Goal: Book appointment/travel/reservation

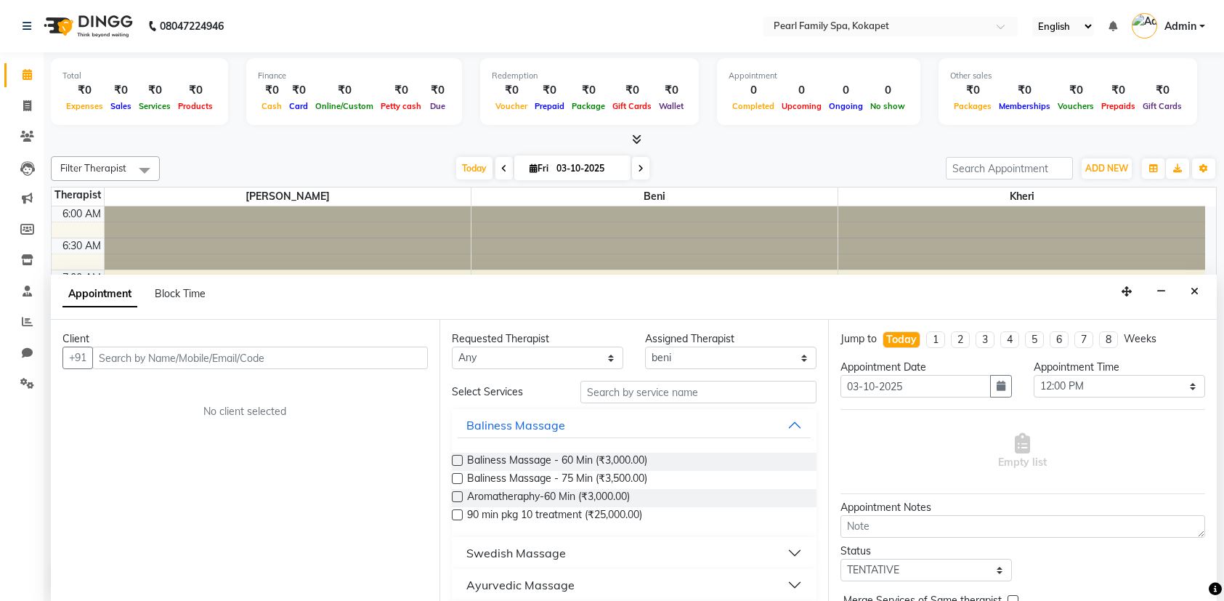
select select "87640"
select select "720"
select select "tentative"
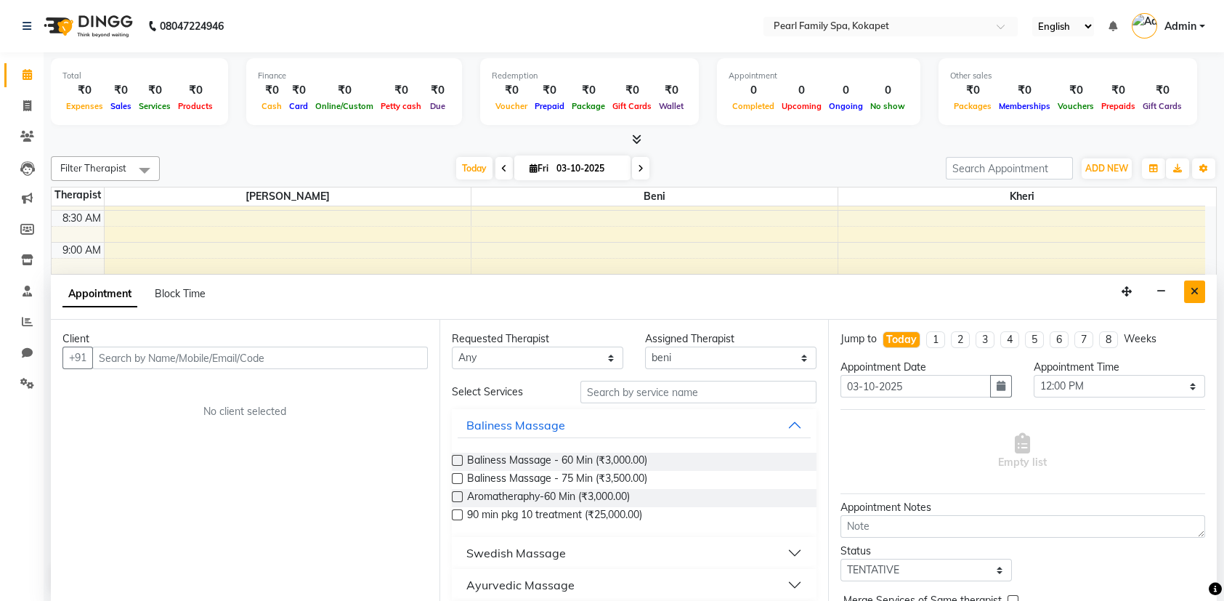
click at [1201, 294] on button "Close" at bounding box center [1194, 291] width 21 height 23
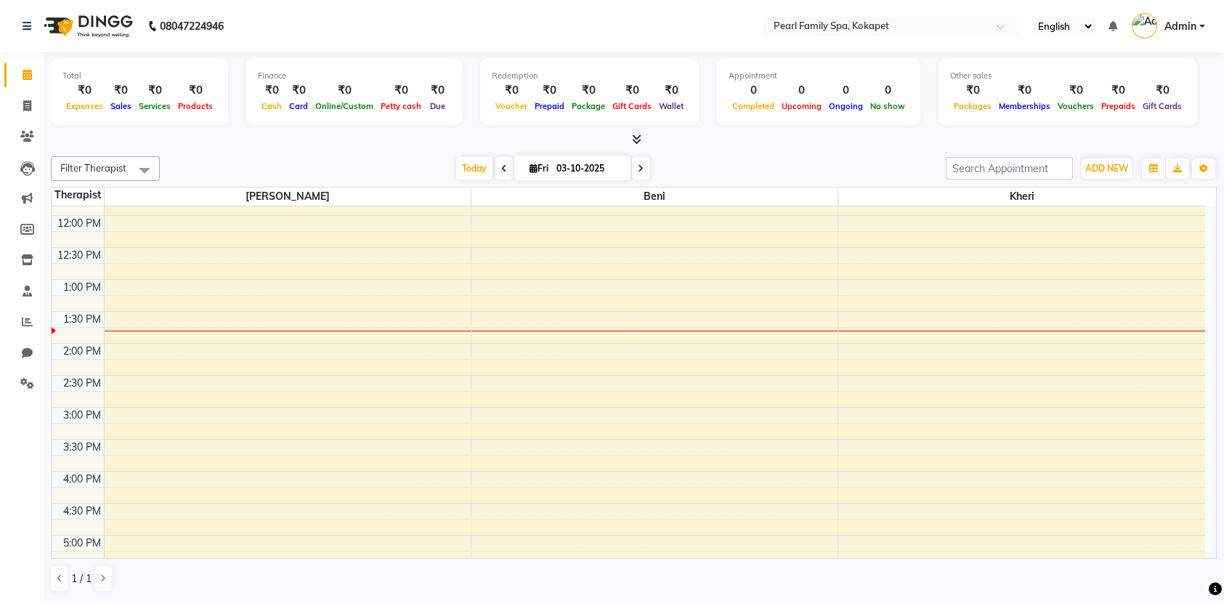
scroll to position [373, 0]
click at [501, 333] on div "6:00 AM 6:30 AM 7:00 AM 7:30 AM 8:00 AM 8:30 AM 9:00 AM 9:30 AM 10:00 AM 10:30 …" at bounding box center [629, 344] width 1154 height 1022
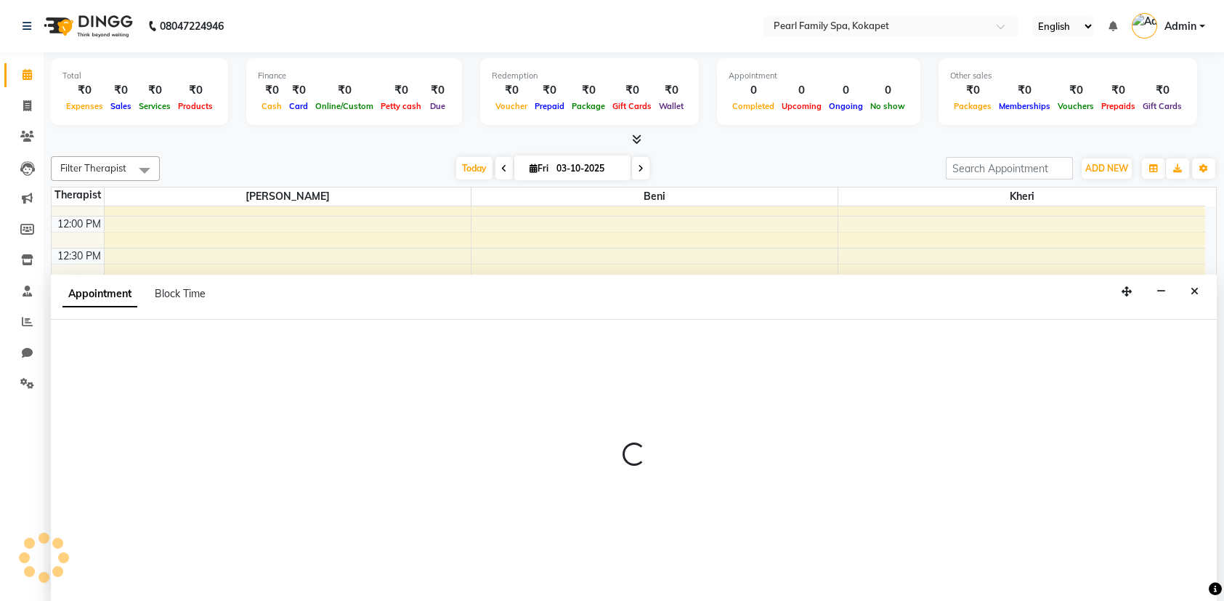
scroll to position [0, 0]
select select "87640"
select select "825"
select select "tentative"
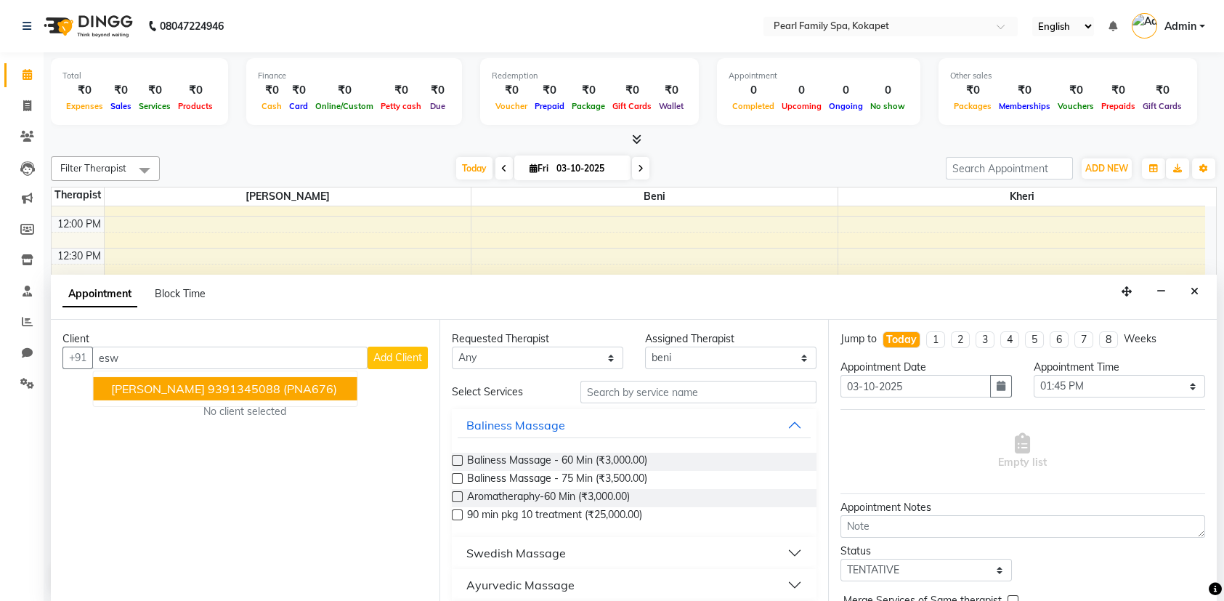
click at [260, 378] on button "[PERSON_NAME] 9391345088 (PNA676)" at bounding box center [226, 388] width 264 height 23
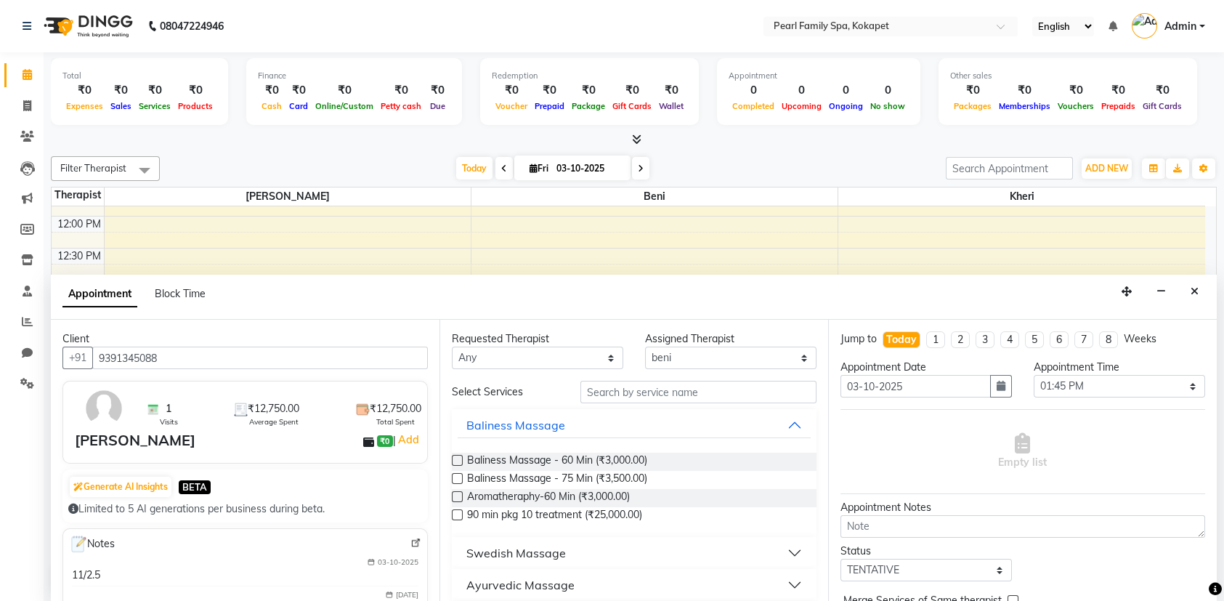
type input "9391345088"
click at [458, 458] on label at bounding box center [457, 460] width 11 height 11
click at [458, 458] on input "checkbox" at bounding box center [456, 461] width 9 height 9
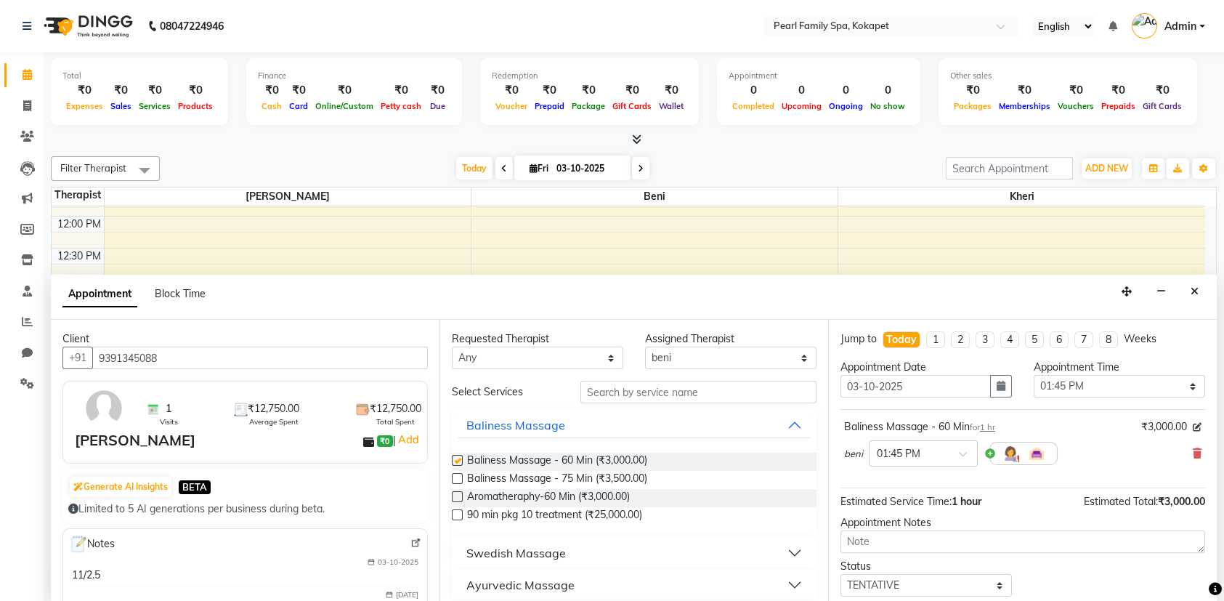
checkbox input "false"
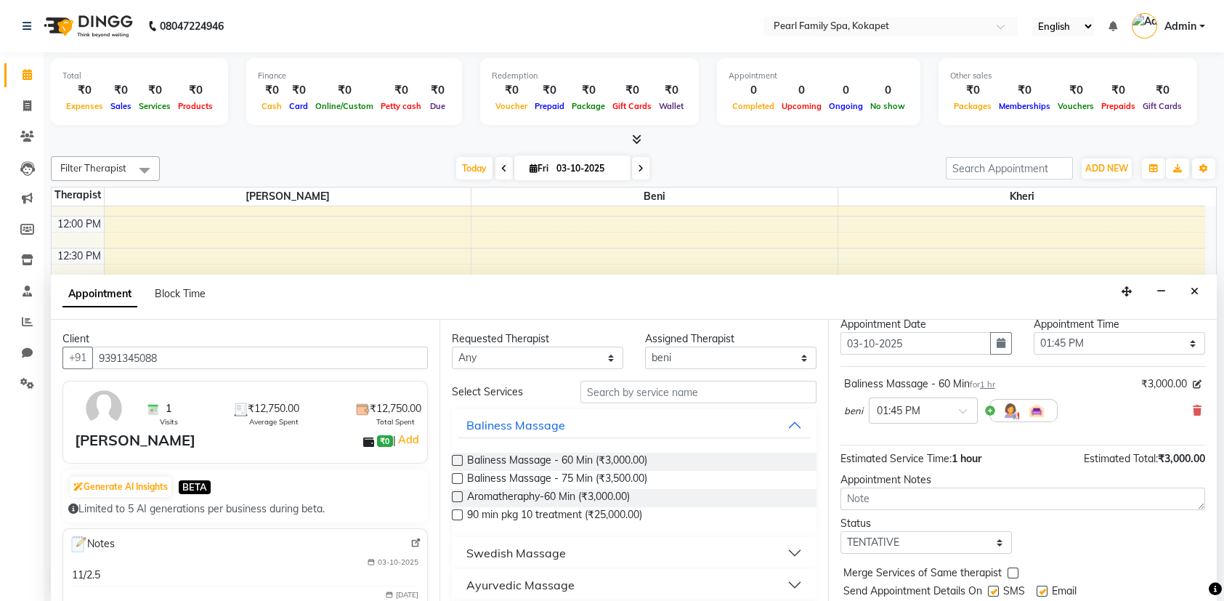
scroll to position [85, 0]
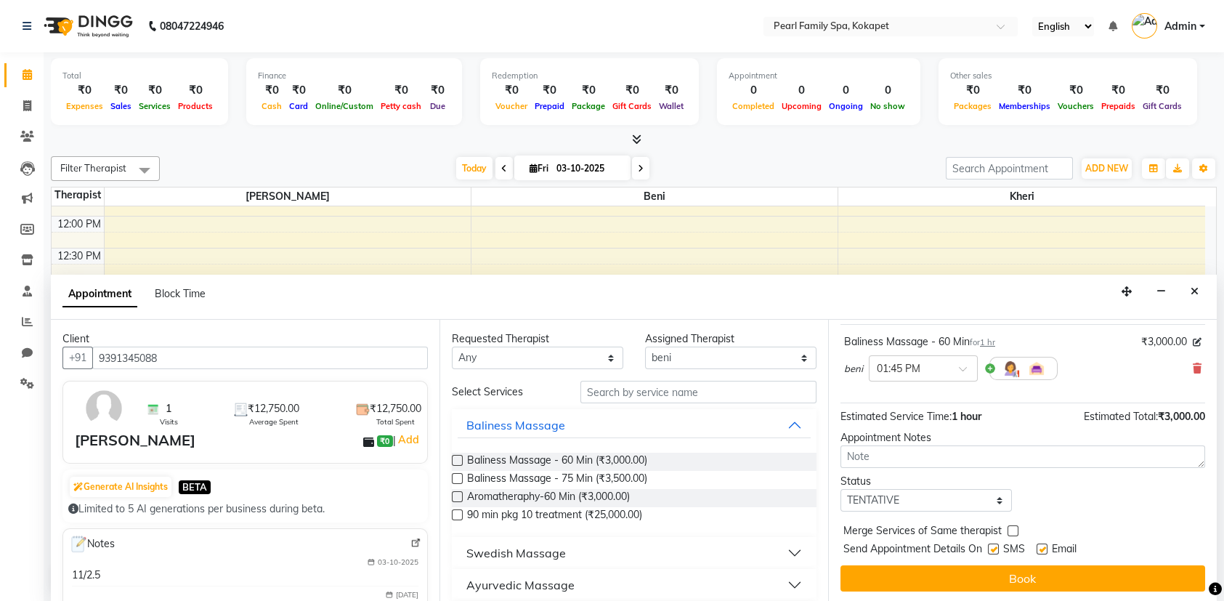
click at [954, 579] on button "Book" at bounding box center [1022, 578] width 365 height 26
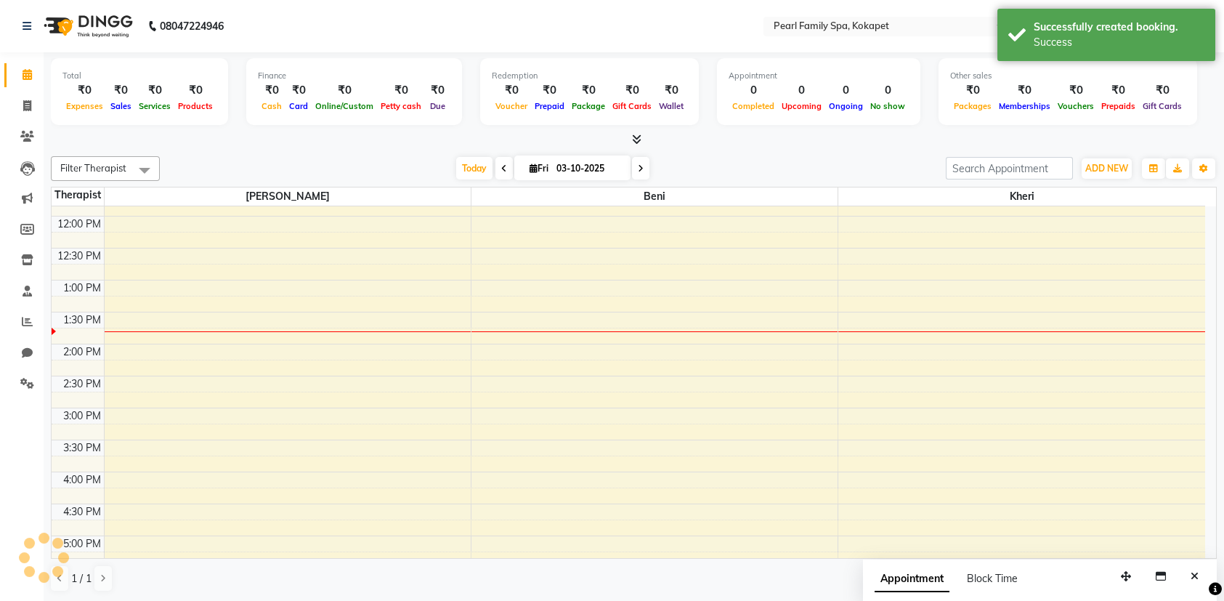
scroll to position [0, 0]
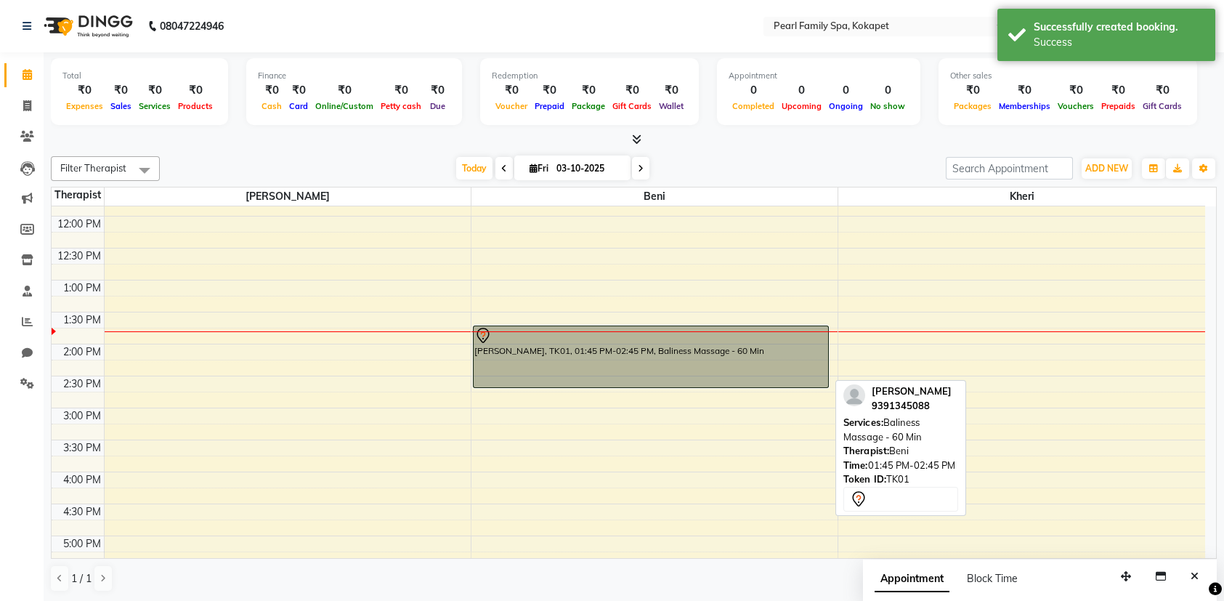
click at [625, 354] on div "[PERSON_NAME], TK01, 01:45 PM-02:45 PM, Baliness Massage - 60 Min" at bounding box center [651, 356] width 355 height 61
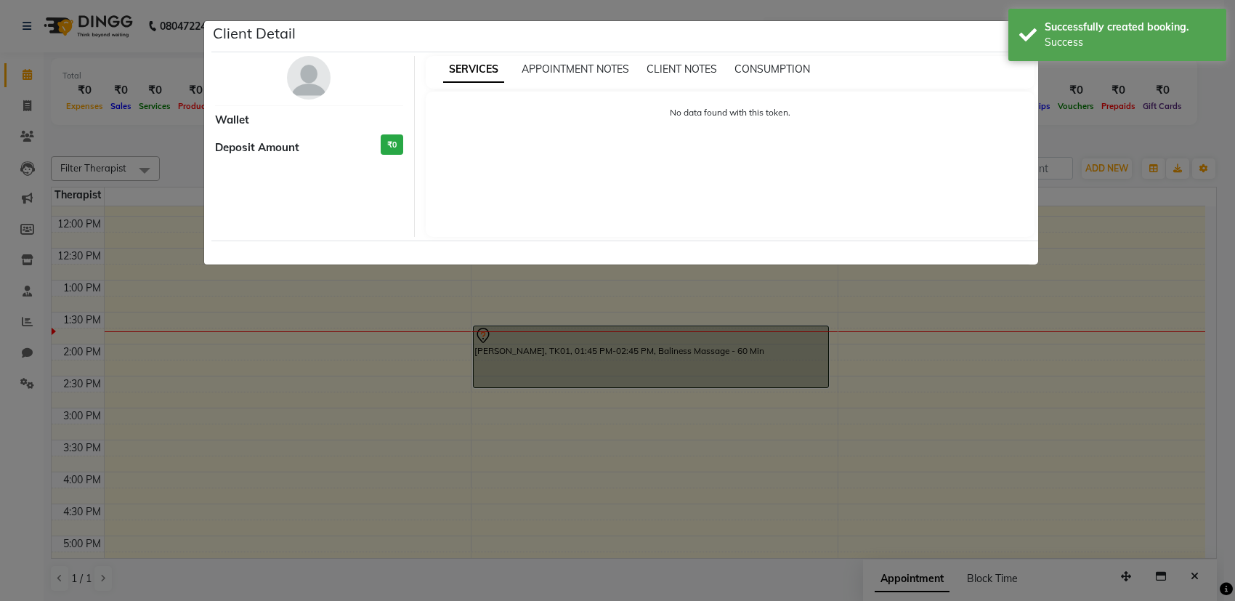
select select "7"
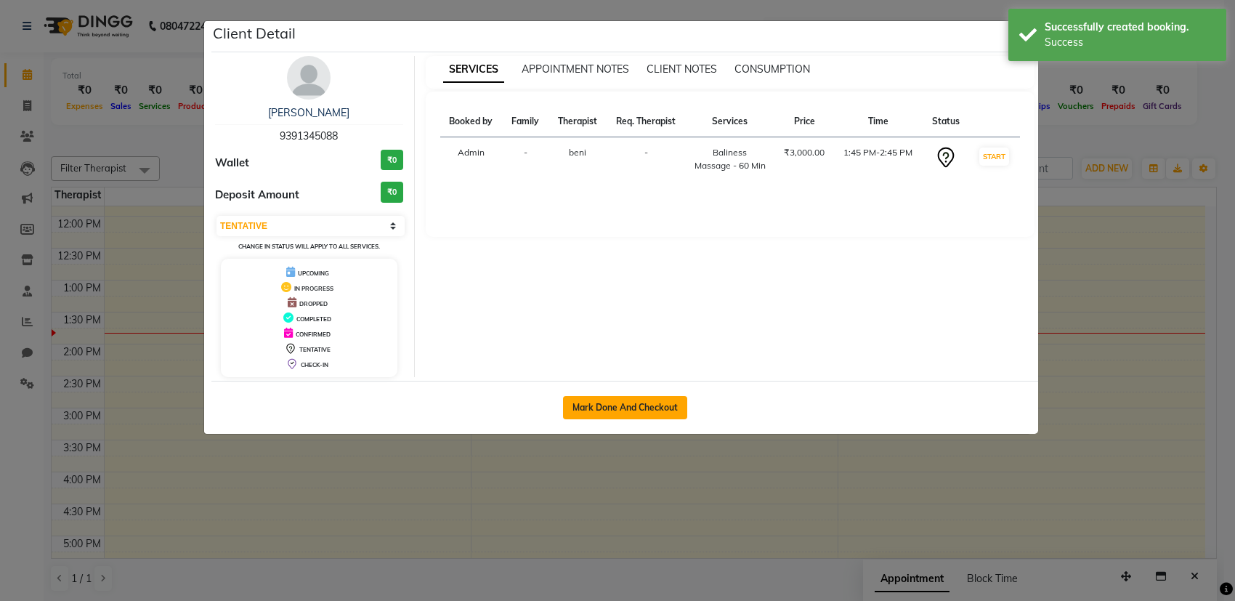
click at [649, 412] on button "Mark Done And Checkout" at bounding box center [625, 407] width 124 height 23
select select "6217"
select select "service"
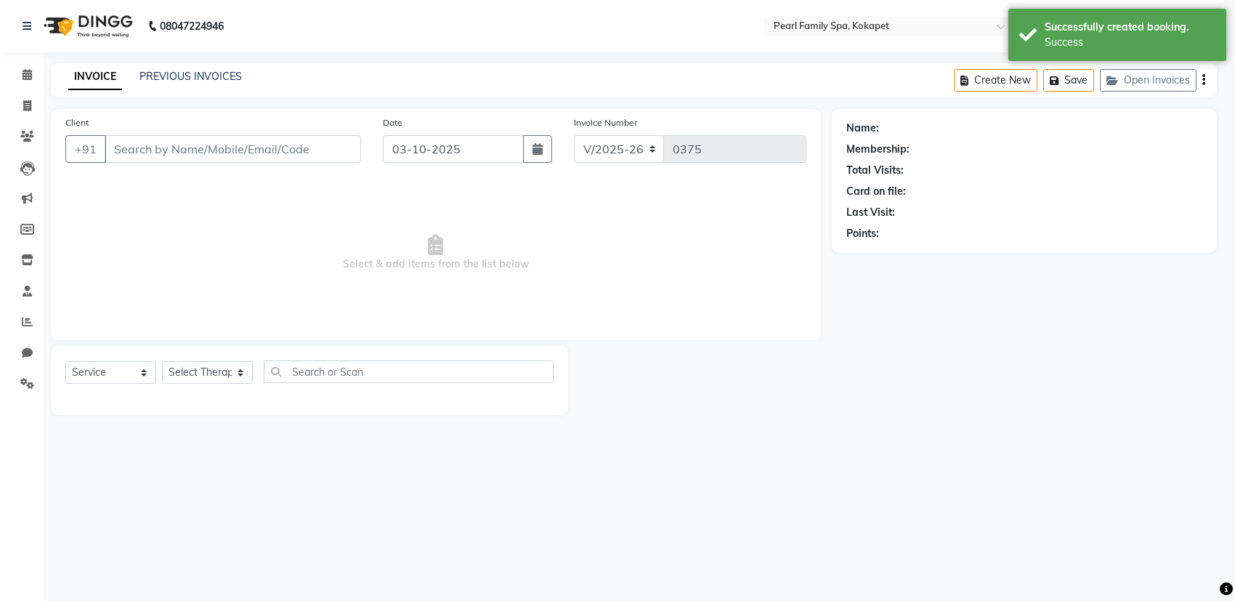
select select "3"
type input "9391345088"
select select "87640"
click at [23, 74] on icon at bounding box center [27, 74] width 9 height 11
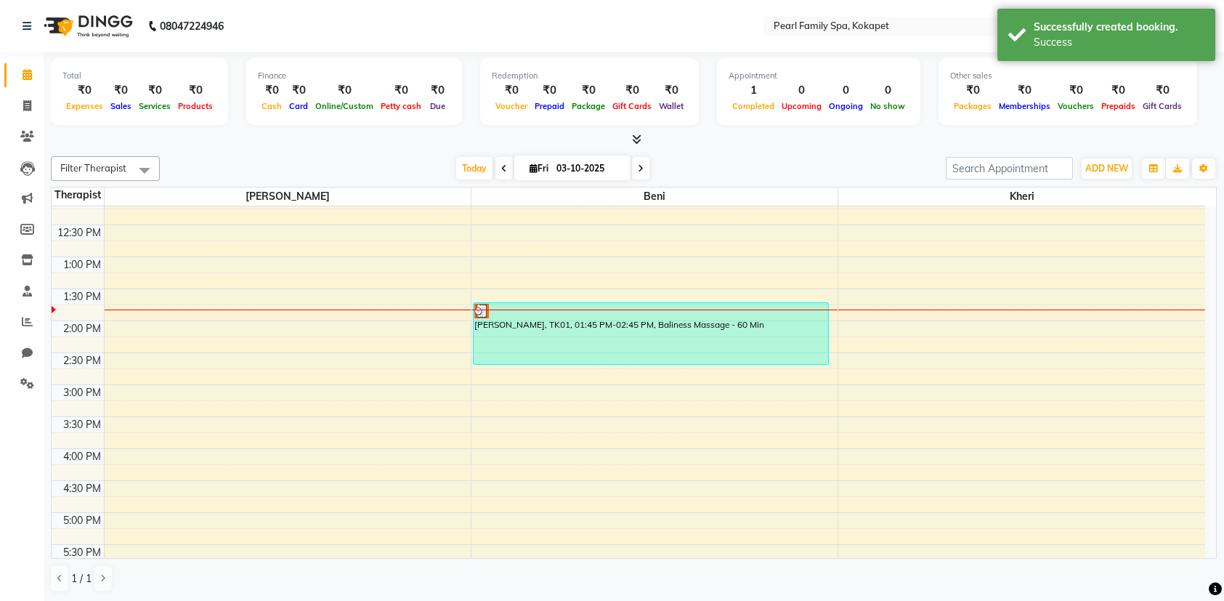
scroll to position [581, 0]
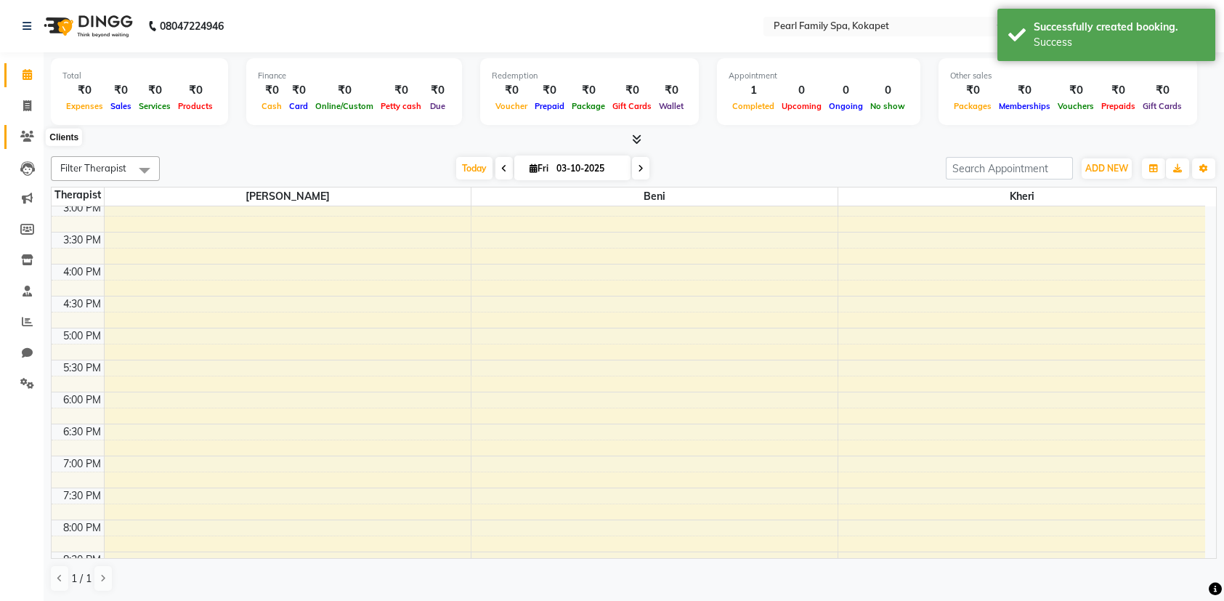
click at [35, 131] on span at bounding box center [27, 137] width 25 height 17
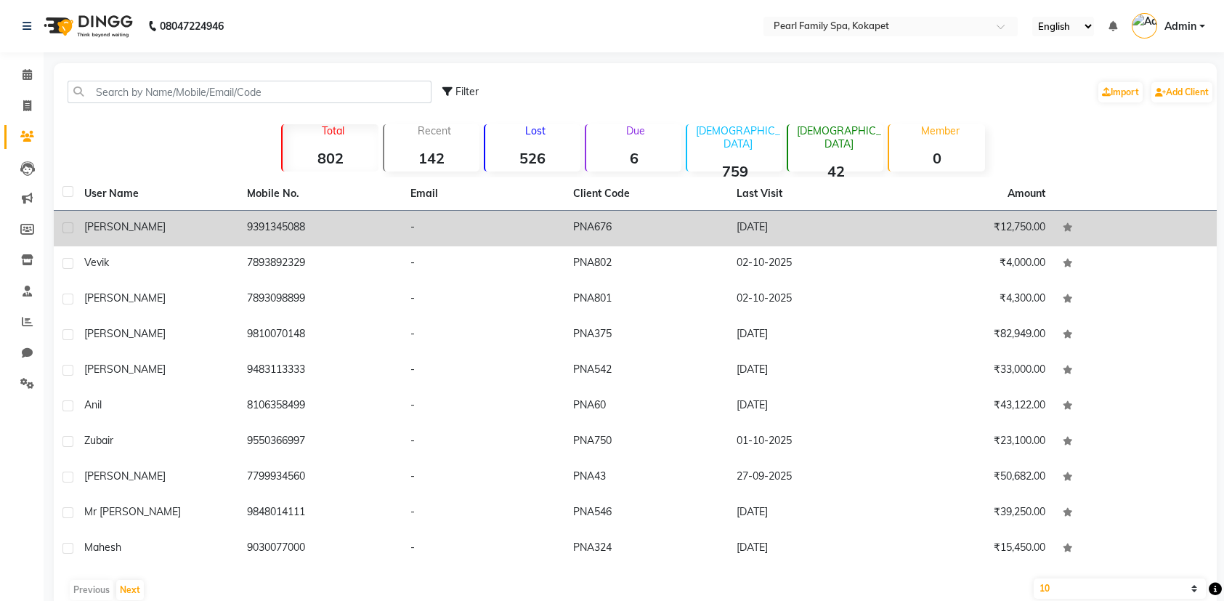
click at [208, 214] on td "[PERSON_NAME]" at bounding box center [157, 229] width 163 height 36
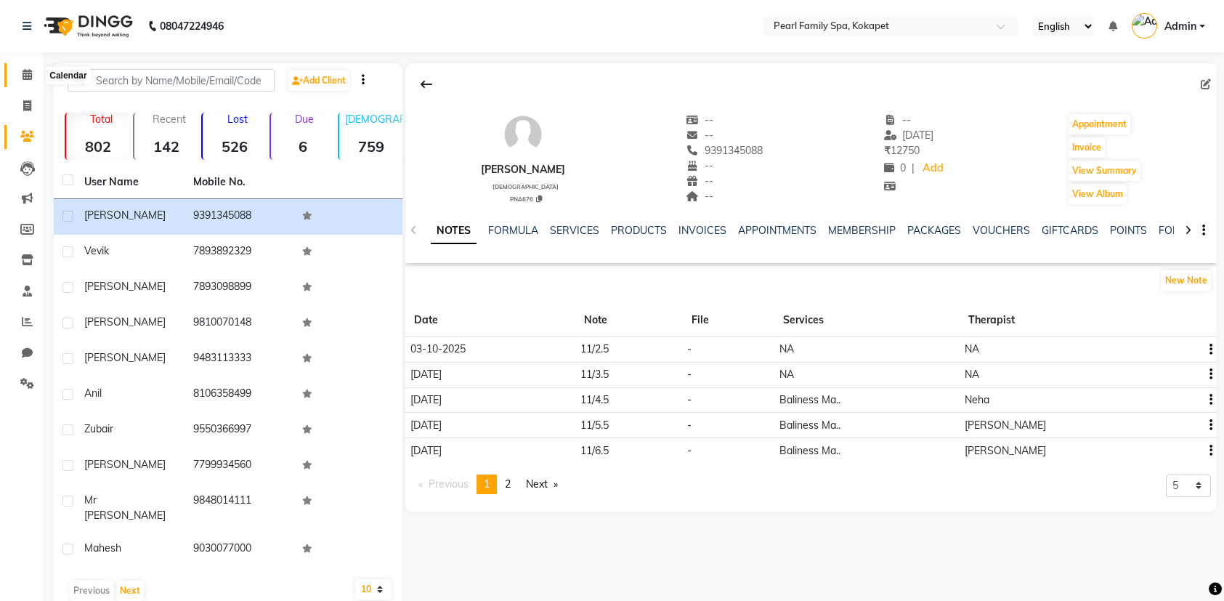
click at [26, 77] on icon at bounding box center [27, 74] width 9 height 11
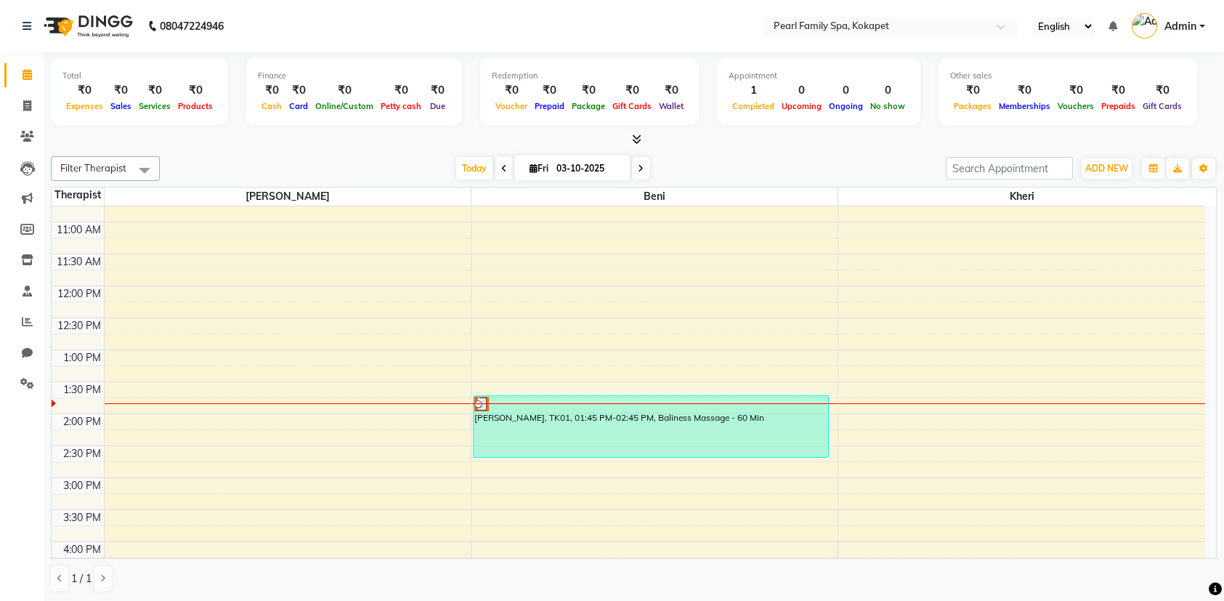
scroll to position [436, 0]
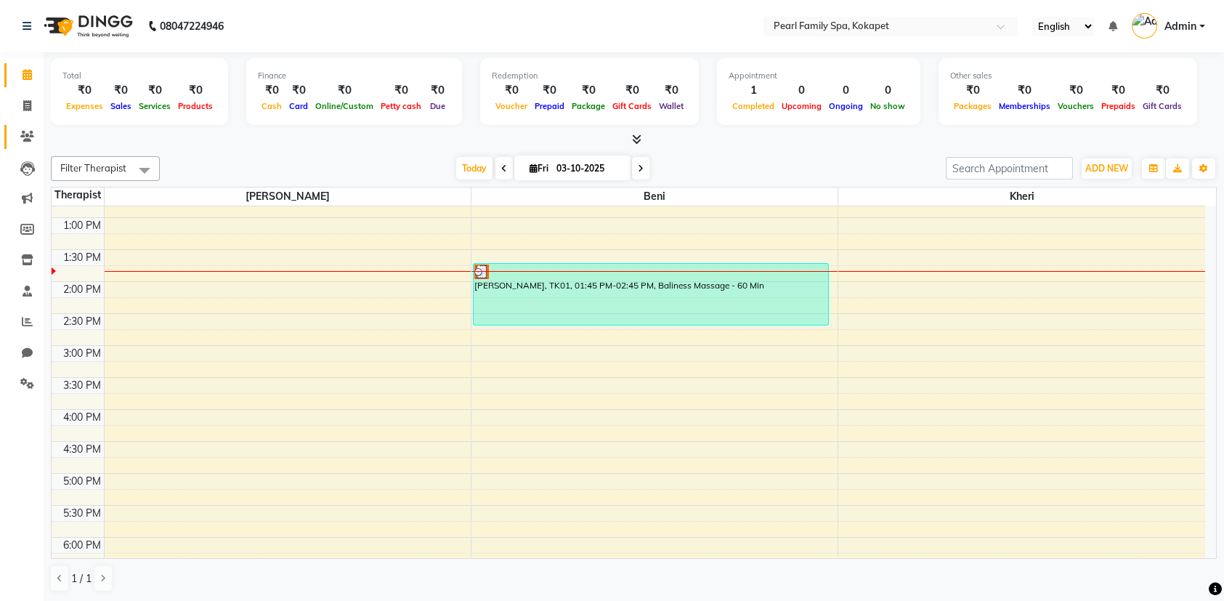
click at [23, 126] on link "Clients" at bounding box center [21, 137] width 35 height 24
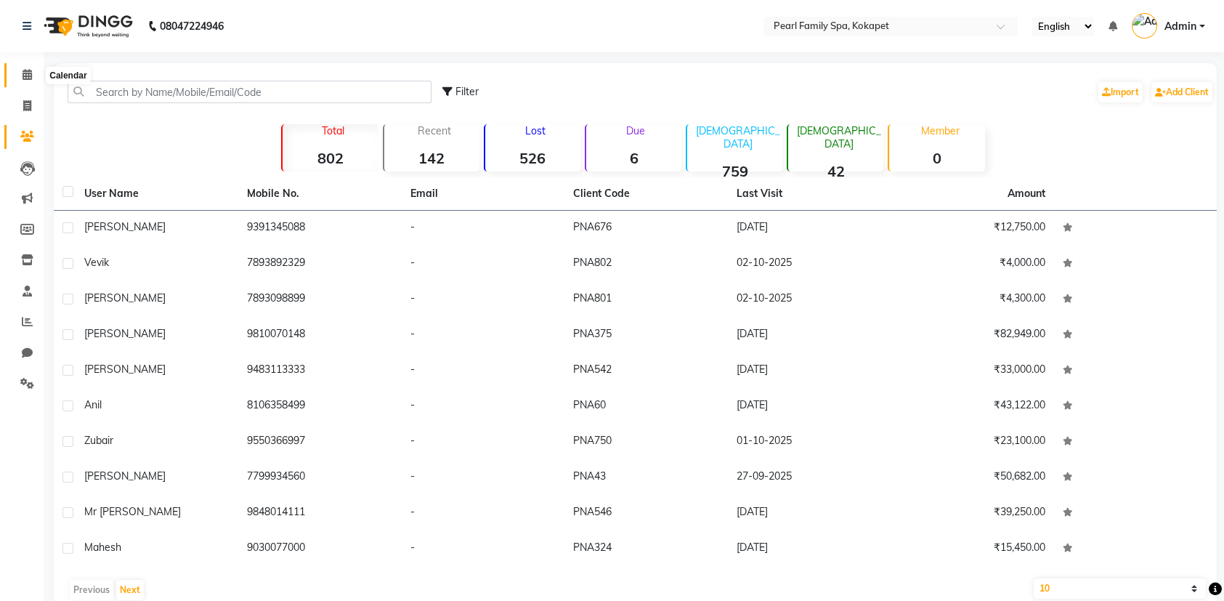
click at [17, 73] on span at bounding box center [27, 75] width 25 height 17
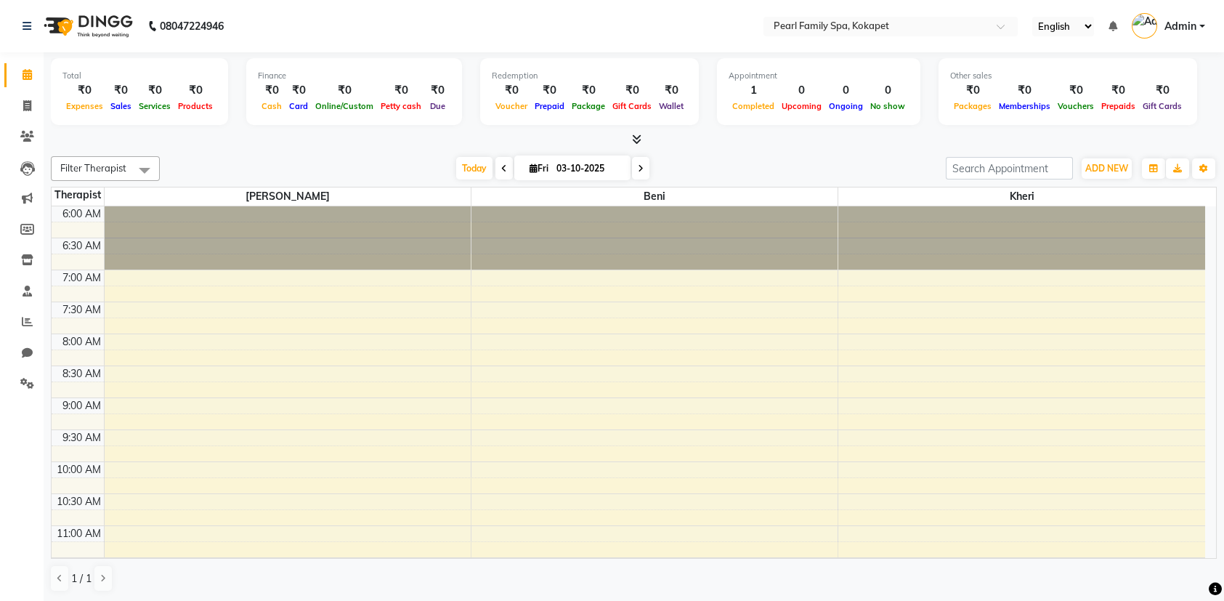
scroll to position [363, 0]
